Goal: Task Accomplishment & Management: Use online tool/utility

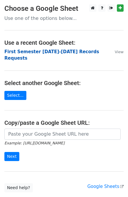
click at [66, 52] on strong "First Semester [DATE]-[DATE] Records Requests" at bounding box center [51, 55] width 95 height 12
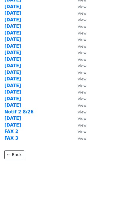
scroll to position [72, 0]
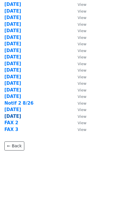
click at [16, 117] on strong "[DATE]" at bounding box center [12, 116] width 17 height 5
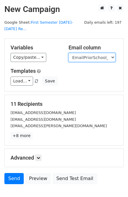
click at [86, 53] on select "User ID Last Name First Name Start Year Enrollment Date Birthday_Age Reported G…" at bounding box center [92, 57] width 47 height 9
click at [58, 45] on h5 "Variables" at bounding box center [35, 48] width 49 height 6
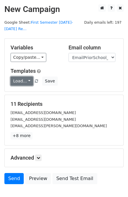
click at [20, 77] on link "Load..." at bounding box center [22, 81] width 23 height 9
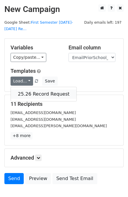
click at [33, 90] on link "25.26 Record Request" at bounding box center [44, 94] width 66 height 9
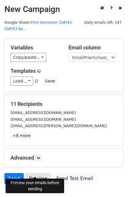
click at [36, 173] on link "Preview" at bounding box center [38, 178] width 26 height 11
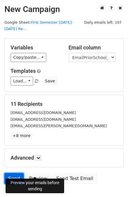
click at [13, 173] on link "Send" at bounding box center [13, 178] width 19 height 11
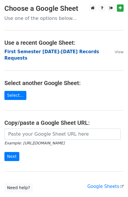
click at [55, 50] on strong "First Semester [DATE]-[DATE] Records Requests" at bounding box center [51, 55] width 95 height 12
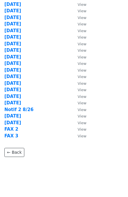
scroll to position [72, 0]
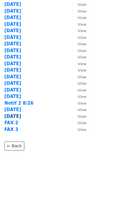
click at [15, 117] on strong "8/28/25" at bounding box center [12, 116] width 17 height 5
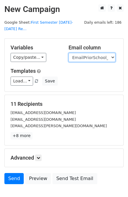
click at [101, 53] on select "User ID Last Name First Name Start Year Enrollment Date Birthday_Age Reported G…" at bounding box center [92, 57] width 47 height 9
select select "FaxPriorSchool1_2021"
click at [69, 53] on select "User ID Last Name First Name Start Year Enrollment Date Birthday_Age Reported G…" at bounding box center [92, 57] width 47 height 9
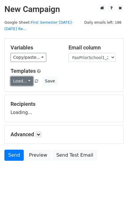
click at [18, 77] on link "Load..." at bounding box center [22, 81] width 23 height 9
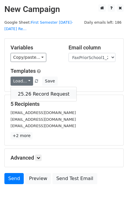
click at [35, 90] on link "25.26 Record Request" at bounding box center [44, 94] width 66 height 9
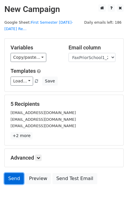
click at [13, 173] on link "Send" at bounding box center [13, 178] width 19 height 11
